Goal: Information Seeking & Learning: Learn about a topic

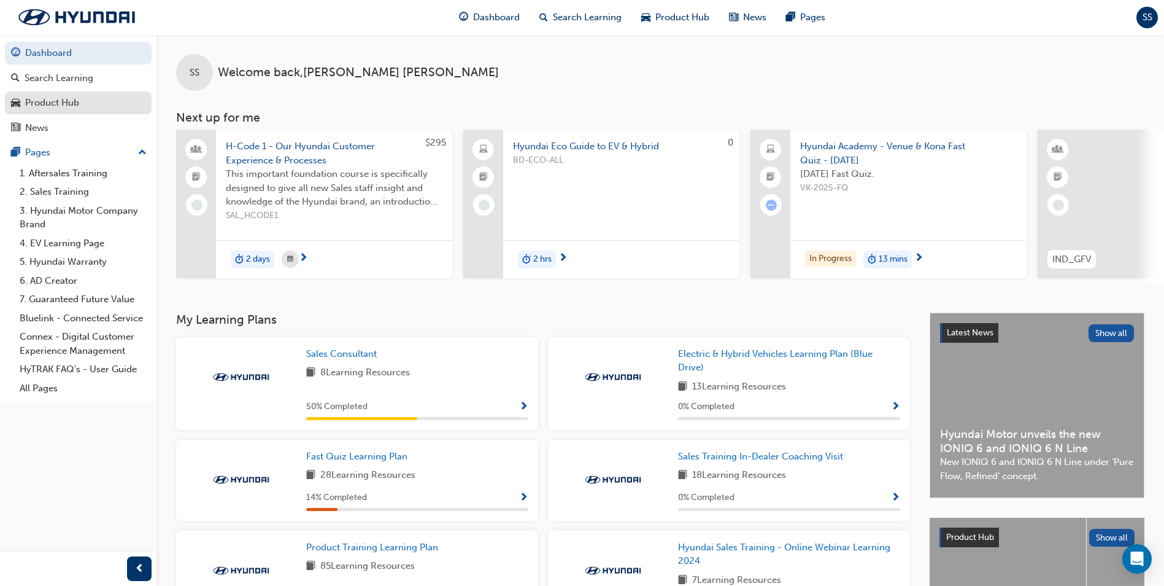
click at [65, 103] on div "Product Hub" at bounding box center [52, 103] width 54 height 14
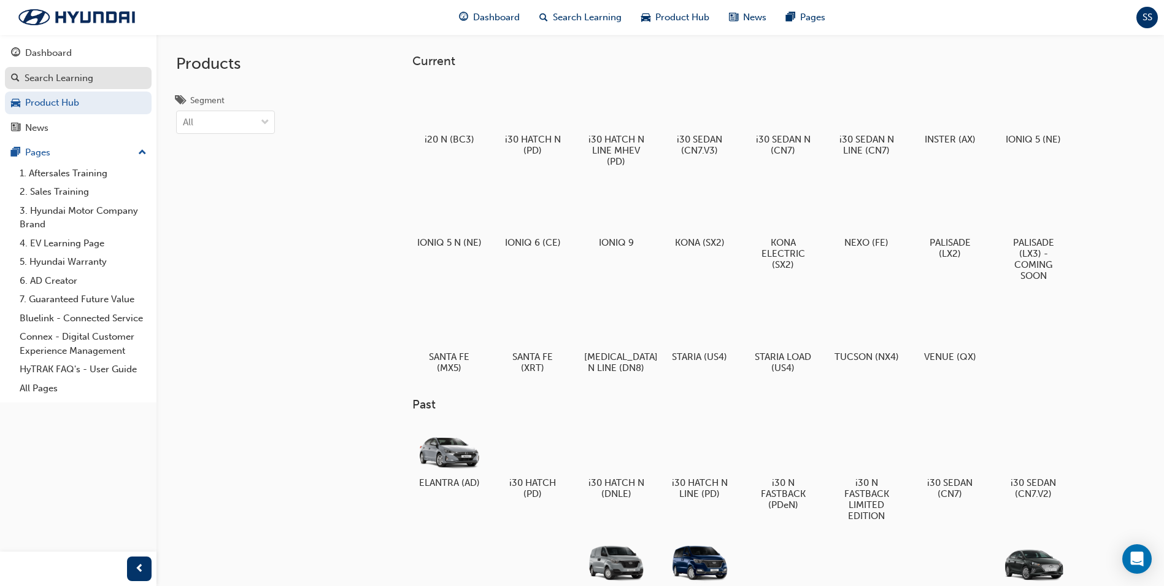
click at [63, 79] on div "Search Learning" at bounding box center [59, 78] width 69 height 14
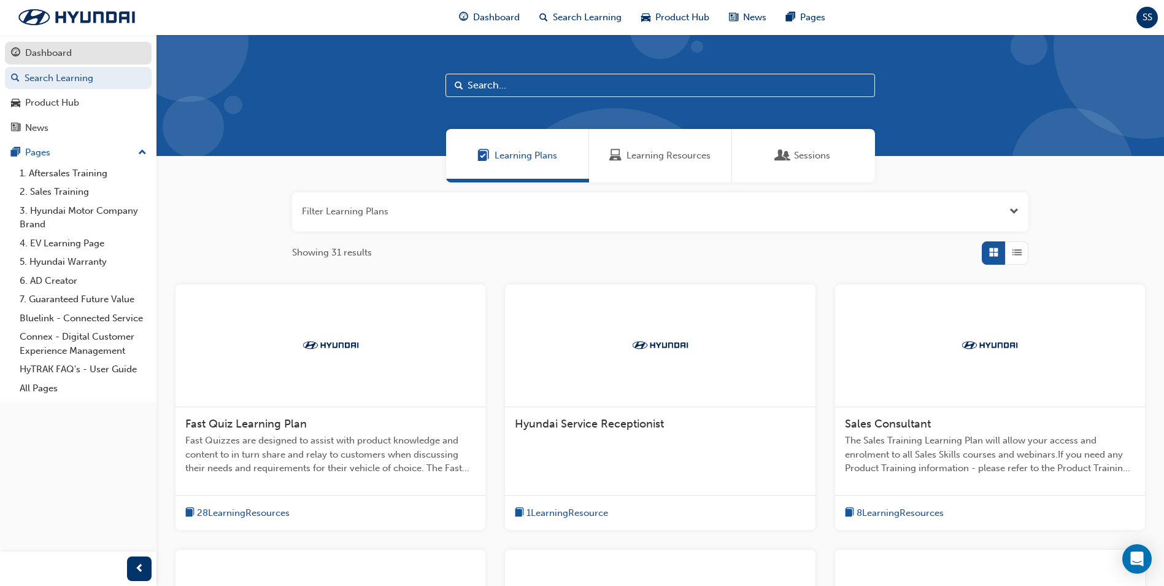
click at [39, 50] on div "Dashboard" at bounding box center [48, 53] width 47 height 14
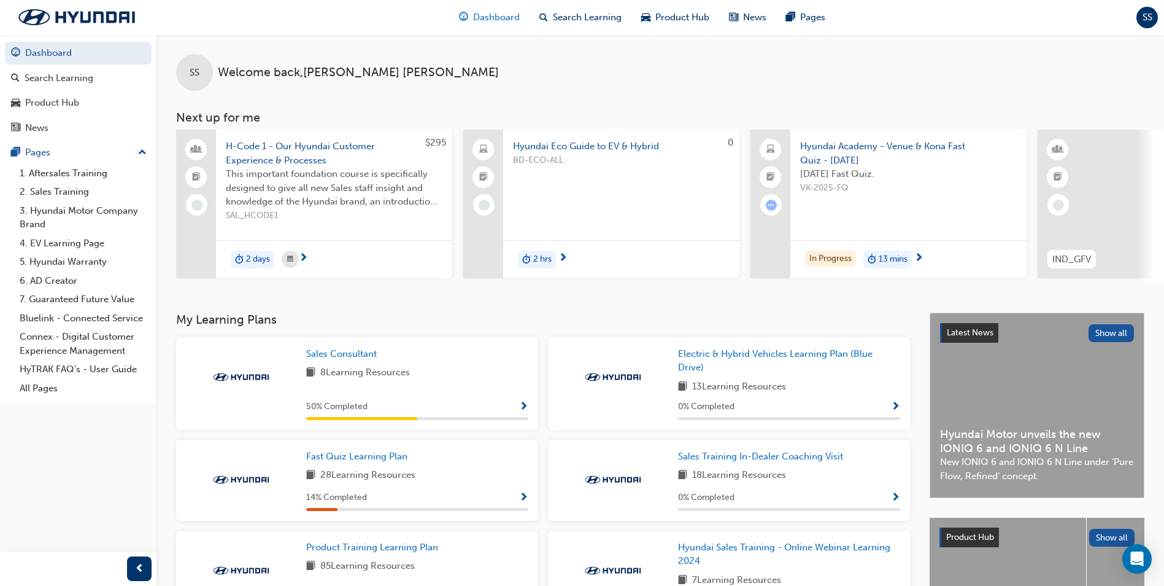
click at [503, 17] on span "Dashboard" at bounding box center [496, 17] width 47 height 14
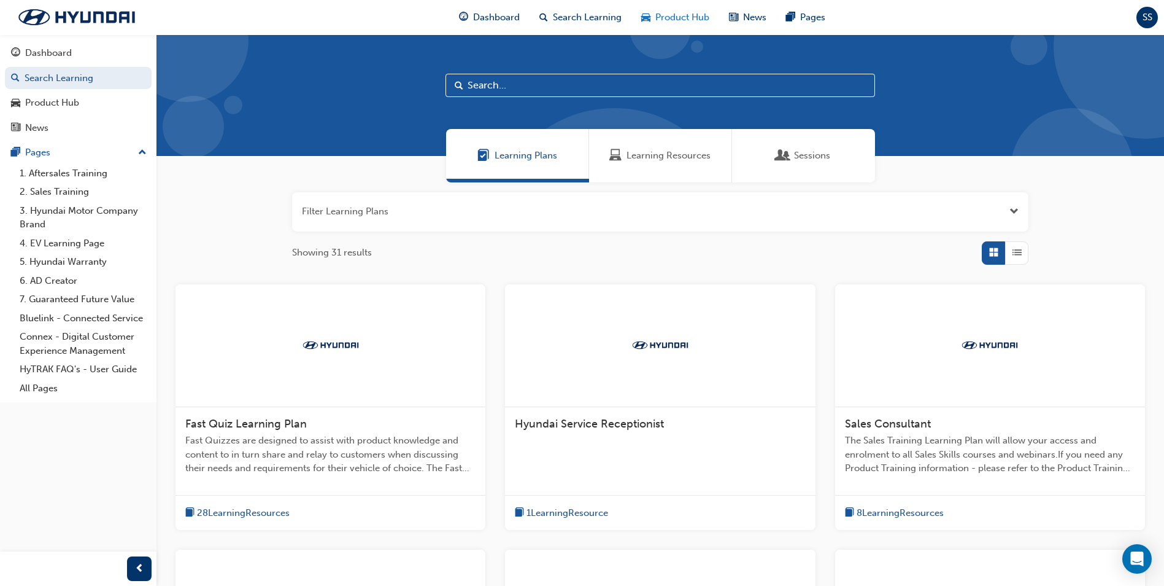
click at [684, 15] on span "Product Hub" at bounding box center [683, 17] width 54 height 14
